Goal: Communication & Community: Connect with others

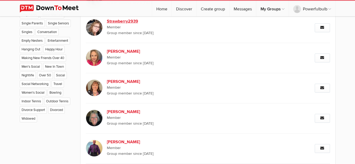
scroll to position [386, 0]
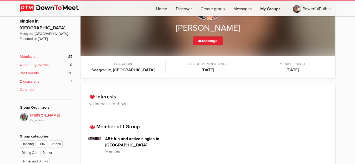
scroll to position [134, 0]
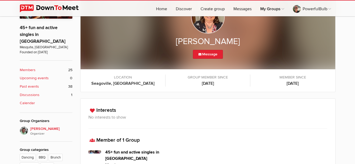
scroll to position [134, 0]
click at [212, 54] on link "Message" at bounding box center [208, 54] width 30 height 9
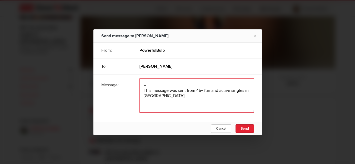
click at [201, 89] on textarea at bounding box center [196, 96] width 114 height 34
click at [169, 107] on textarea at bounding box center [196, 96] width 114 height 34
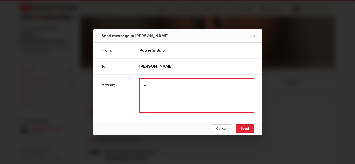
type textarea "-"
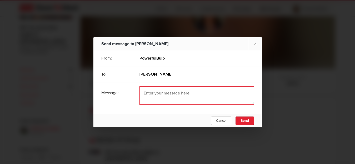
paste textarea "[GEOGRAPHIC_DATA], [GEOGRAPHIC_DATA]"
type textarea "[GEOGRAPHIC_DATA], [GEOGRAPHIC_DATA]"
paste textarea "Hey, I’m heading to [GEOGRAPHIC_DATA], [GEOGRAPHIC_DATA] soon for work and just…"
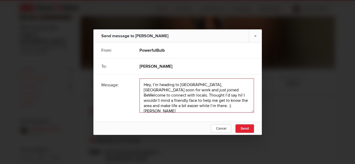
scroll to position [1, 0]
click at [210, 86] on textarea at bounding box center [196, 96] width 114 height 34
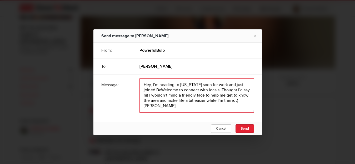
click at [186, 85] on textarea at bounding box center [196, 96] width 114 height 34
paste textarea "Seagoville, TX"
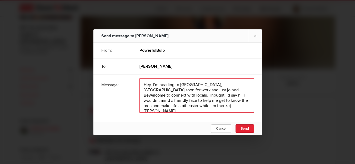
click at [189, 89] on textarea at bounding box center [196, 96] width 114 height 34
click at [226, 92] on textarea at bounding box center [196, 96] width 114 height 34
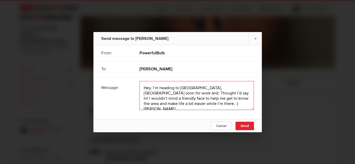
click at [242, 88] on textarea at bounding box center [196, 95] width 114 height 29
click at [189, 103] on textarea at bounding box center [196, 95] width 114 height 29
click at [148, 88] on textarea at bounding box center [196, 95] width 114 height 29
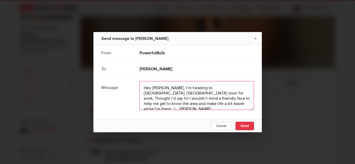
type textarea "Hey Lisa, I’m heading to Seagoville, TX soon for work, Thought I’d say hi! I wo…"
click at [243, 127] on span "Send" at bounding box center [244, 126] width 8 height 4
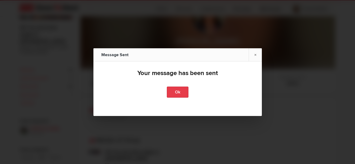
click at [173, 90] on link "Ok" at bounding box center [178, 92] width 22 height 11
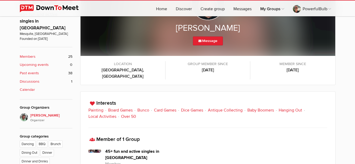
scroll to position [8, 0]
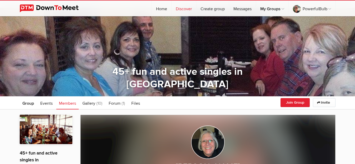
click at [181, 11] on link "Discover" at bounding box center [183, 9] width 24 height 16
select select "null"
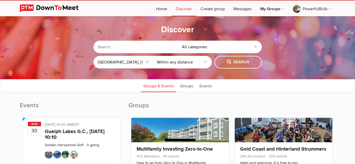
click at [135, 48] on input "text" at bounding box center [135, 47] width 84 height 13
type input "o"
click at [186, 86] on link "Groups" at bounding box center [186, 85] width 18 height 13
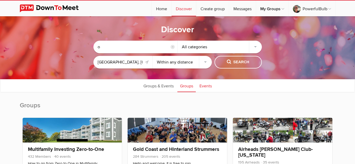
click at [208, 85] on link "Events" at bounding box center [206, 85] width 18 height 13
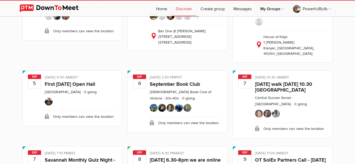
scroll to position [322, 0]
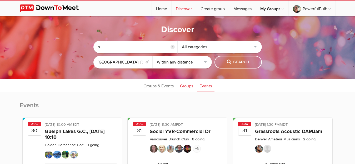
click at [181, 85] on link "Groups" at bounding box center [186, 85] width 18 height 13
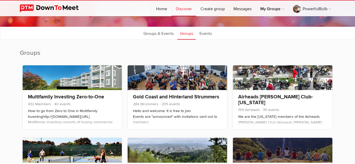
scroll to position [54, 0]
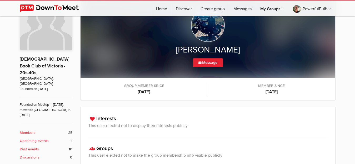
scroll to position [112, 0]
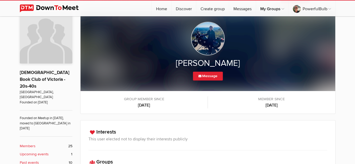
click at [30, 144] on b "Members" at bounding box center [28, 147] width 16 height 6
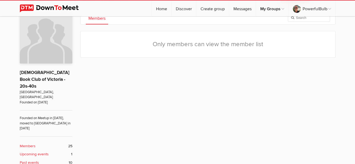
scroll to position [105, 0]
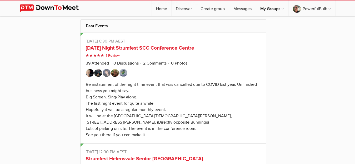
scroll to position [389, 0]
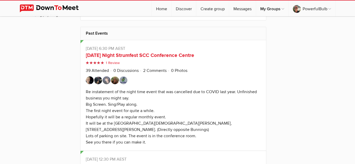
click at [114, 81] on img at bounding box center [115, 81] width 8 height 8
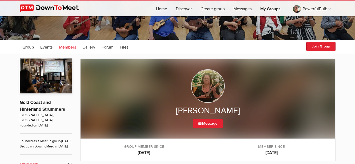
scroll to position [51, 0]
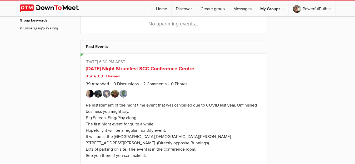
scroll to position [389, 0]
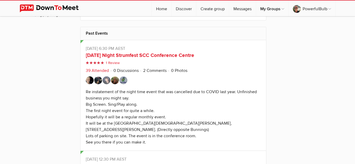
click at [95, 71] on link "39 Attended" at bounding box center [97, 70] width 23 height 5
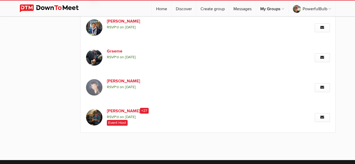
scroll to position [391, 0]
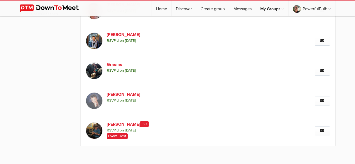
scroll to position [54, 0]
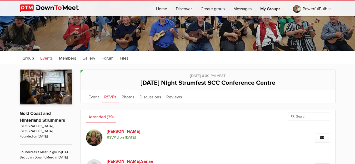
scroll to position [391, 0]
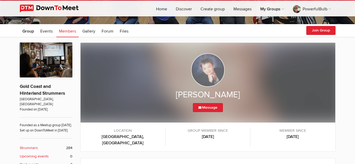
scroll to position [77, 0]
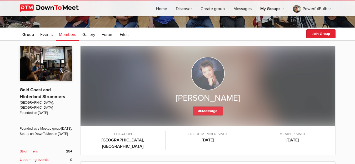
click at [202, 112] on link "Message" at bounding box center [208, 111] width 30 height 9
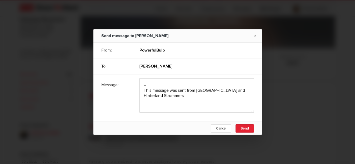
scroll to position [28, 0]
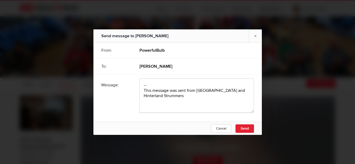
scroll to position [77, 0]
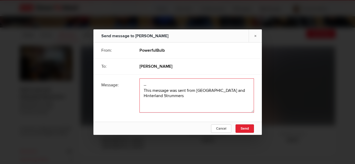
click at [166, 86] on textarea at bounding box center [196, 96] width 114 height 34
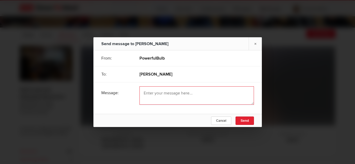
paste textarea "-- This message was sent from Gold Coast and Hinterland Strummers"
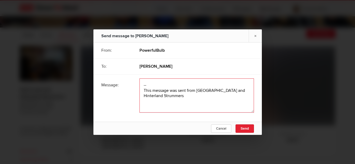
scroll to position [1, 0]
click at [153, 100] on textarea at bounding box center [196, 96] width 114 height 34
click at [163, 105] on textarea at bounding box center [196, 96] width 114 height 34
click at [158, 90] on textarea at bounding box center [196, 96] width 114 height 34
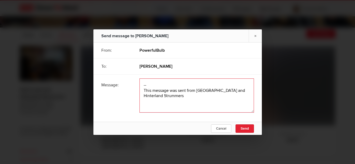
paste textarea "Hey, I’m heading to Victoria, Australia soon for work and just joined BeWelcome…"
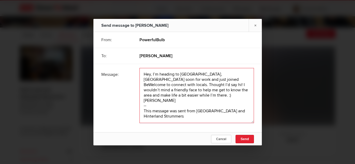
click at [189, 87] on textarea at bounding box center [196, 95] width 114 height 55
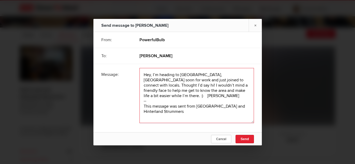
click at [142, 80] on textarea at bounding box center [196, 95] width 114 height 55
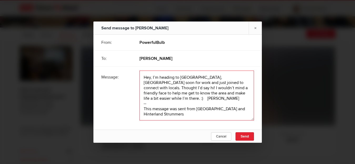
click at [149, 79] on textarea at bounding box center [196, 96] width 114 height 50
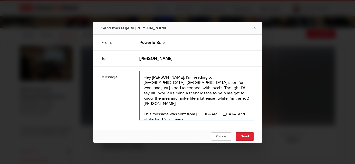
click at [181, 83] on textarea at bounding box center [196, 96] width 114 height 50
click at [218, 85] on textarea at bounding box center [196, 96] width 114 height 50
click at [221, 83] on textarea at bounding box center [196, 96] width 114 height 50
click at [221, 82] on textarea at bounding box center [196, 96] width 114 height 50
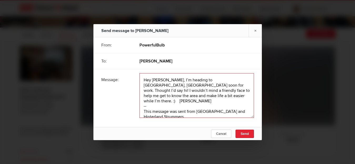
click at [146, 106] on textarea at bounding box center [196, 95] width 114 height 45
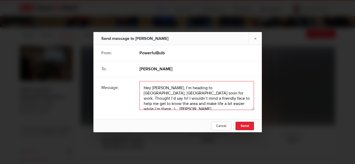
click at [218, 107] on textarea at bounding box center [196, 95] width 114 height 29
click at [209, 105] on textarea at bounding box center [196, 95] width 114 height 29
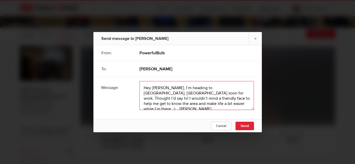
click at [209, 105] on textarea at bounding box center [196, 95] width 114 height 29
click at [216, 101] on textarea at bounding box center [196, 95] width 114 height 29
click at [200, 90] on textarea at bounding box center [196, 95] width 114 height 29
click at [168, 88] on textarea at bounding box center [196, 95] width 114 height 29
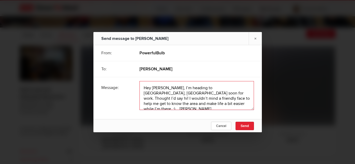
click at [203, 88] on textarea at bounding box center [196, 95] width 114 height 29
click at [205, 89] on textarea at bounding box center [196, 95] width 114 height 29
type textarea "Hey Sandi, I’m heading to Victoria, Australia soon for work. Thought I’d say hi…"
click at [243, 127] on span "Send" at bounding box center [244, 126] width 8 height 4
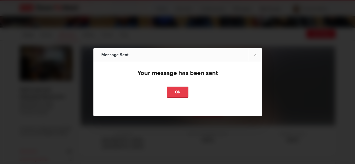
click at [175, 95] on link "Ok" at bounding box center [178, 92] width 22 height 11
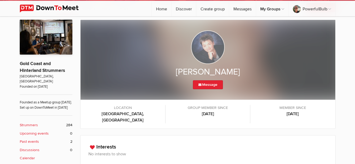
scroll to position [107, 0]
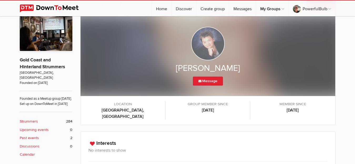
click at [115, 113] on b "[GEOGRAPHIC_DATA], [GEOGRAPHIC_DATA]" at bounding box center [123, 113] width 74 height 13
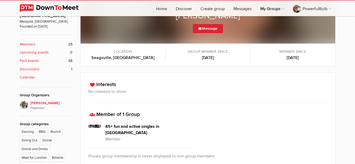
scroll to position [174, 0]
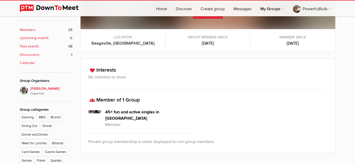
click at [120, 43] on b "Seagoville, [GEOGRAPHIC_DATA]" at bounding box center [123, 43] width 74 height 6
click at [120, 43] on b "Seagoville, TX" at bounding box center [123, 43] width 74 height 6
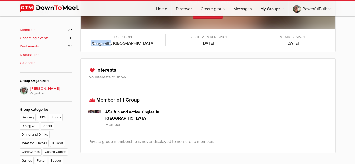
click at [120, 43] on b "Seagoville, TX" at bounding box center [123, 43] width 74 height 6
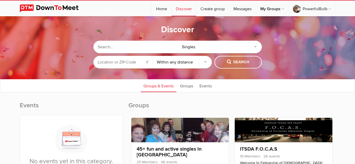
select select "null"
